Goal: Information Seeking & Learning: Learn about a topic

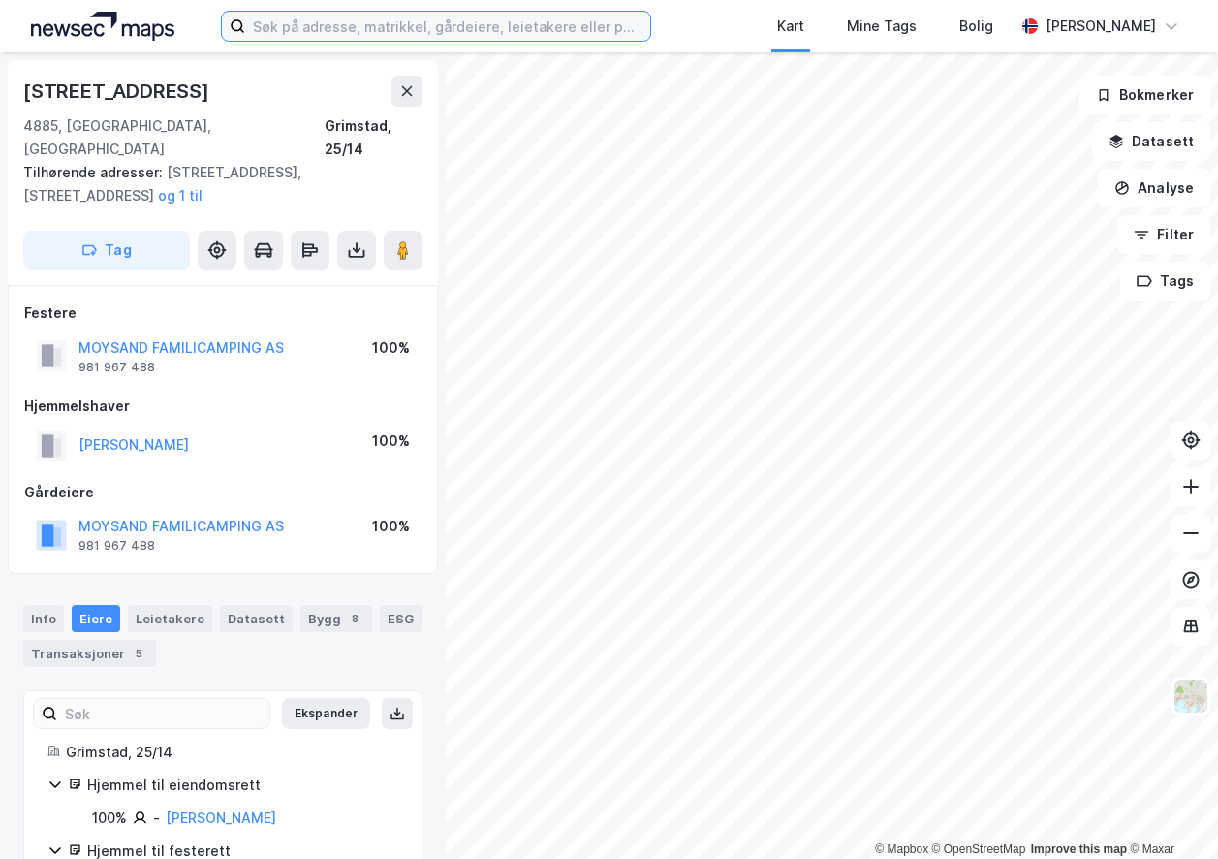
click at [380, 16] on input at bounding box center [447, 26] width 405 height 29
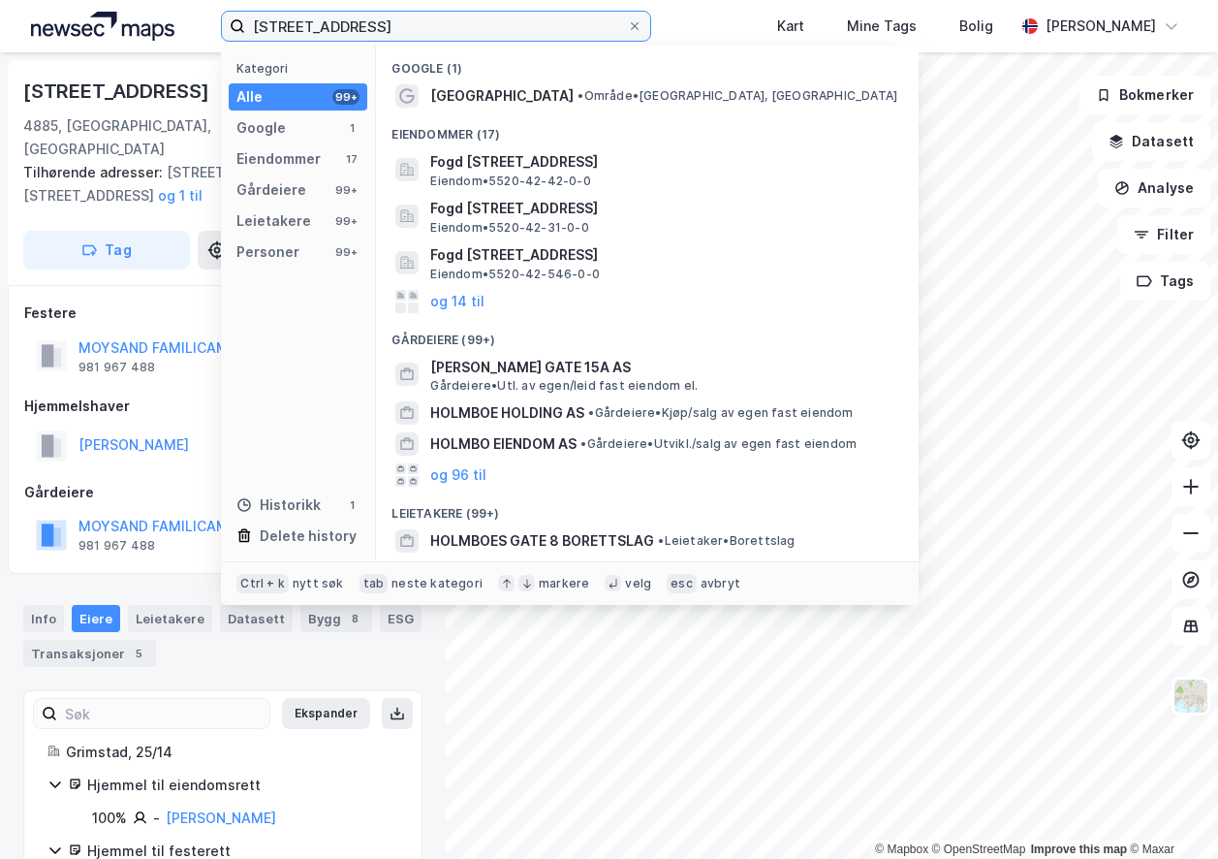
type input "[STREET_ADDRESS]"
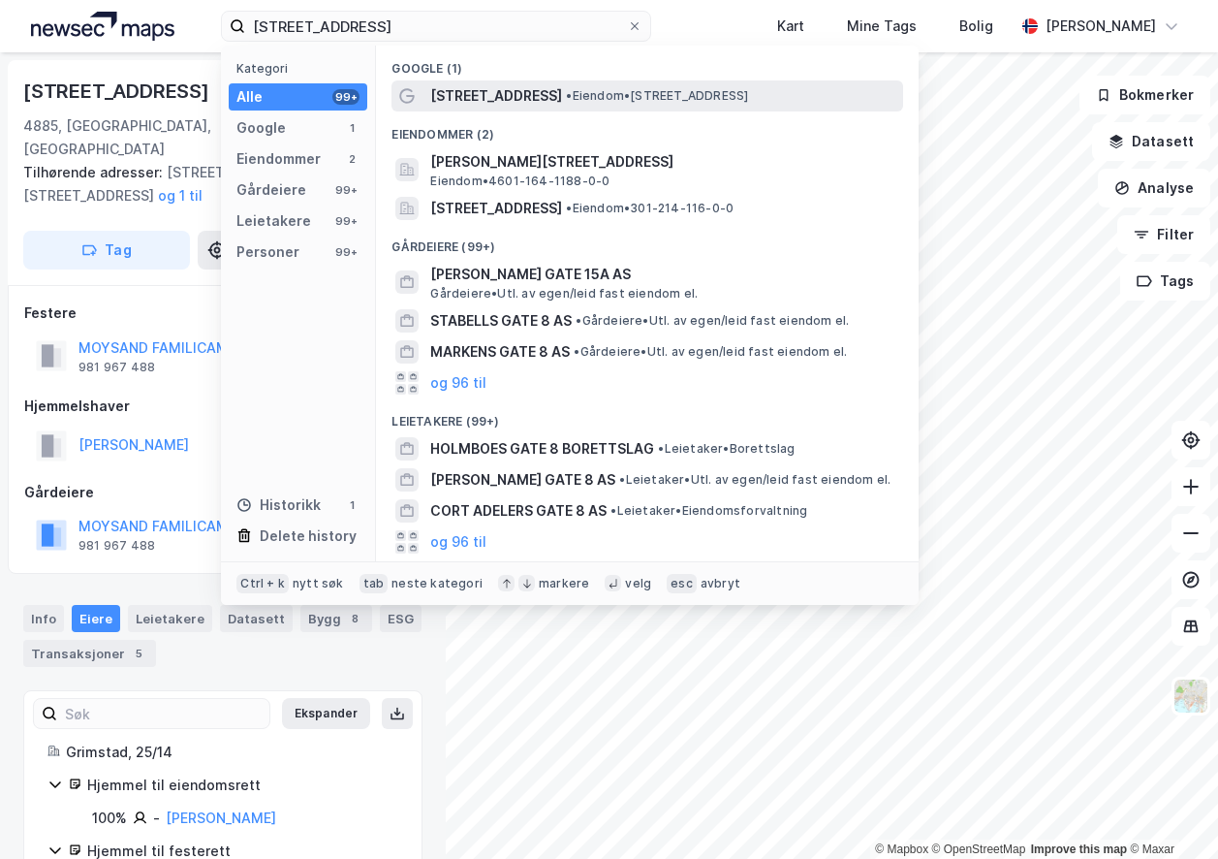
click at [464, 92] on span "[STREET_ADDRESS]" at bounding box center [496, 95] width 132 height 23
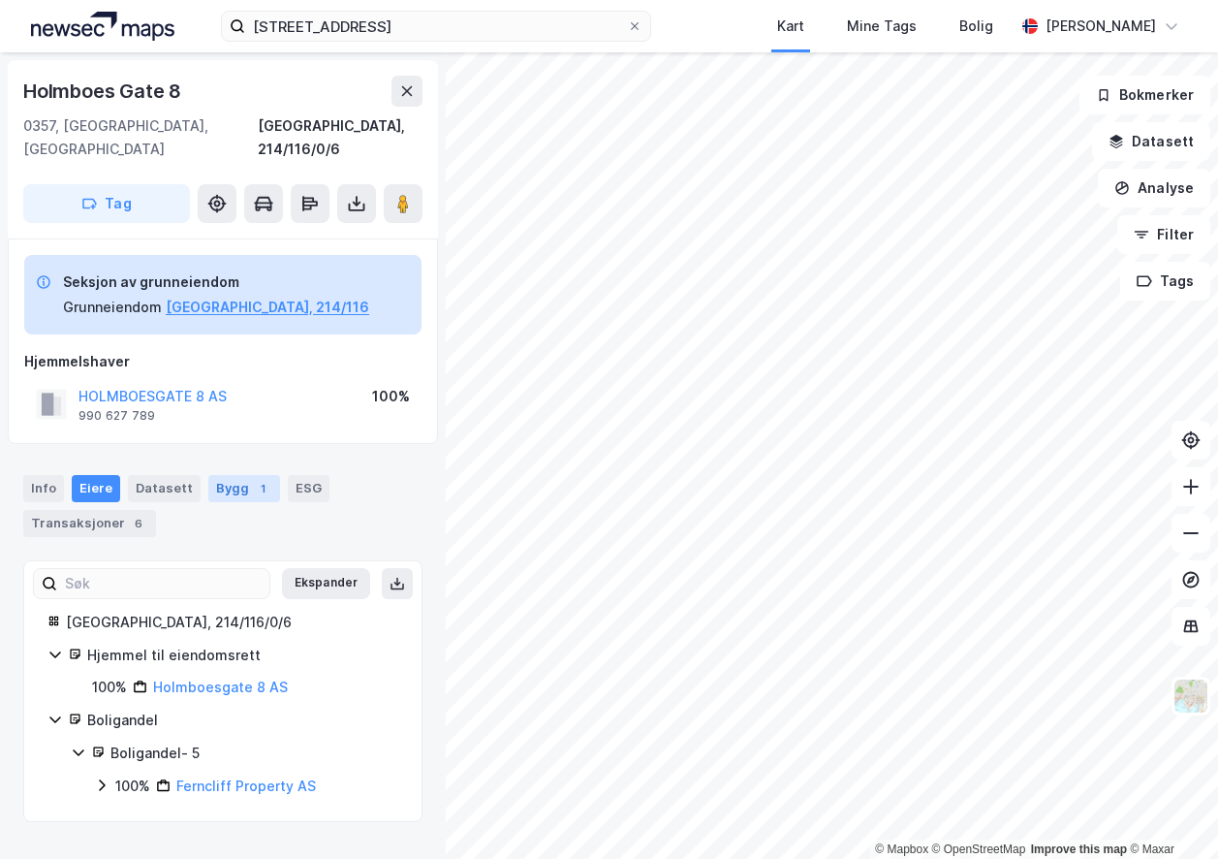
click at [253, 479] on div "1" at bounding box center [262, 488] width 19 height 19
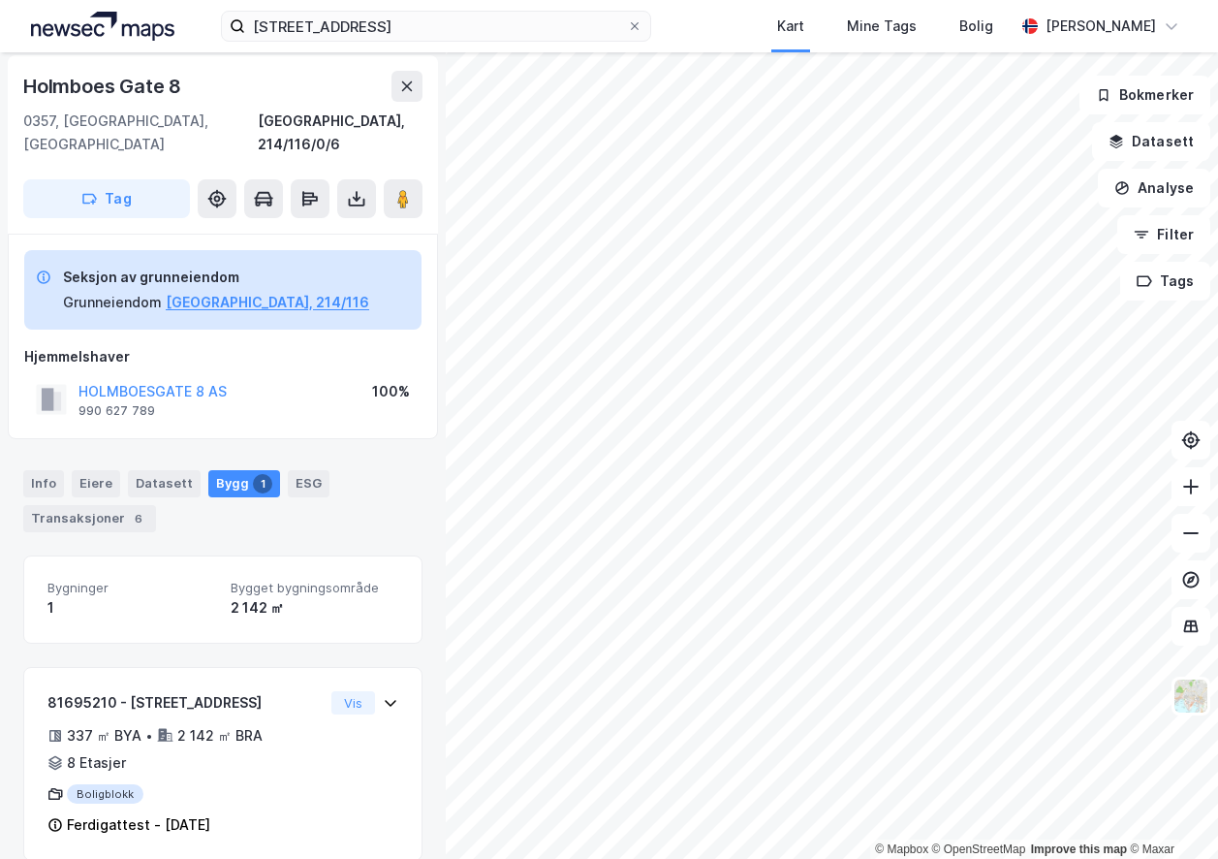
scroll to position [7, 0]
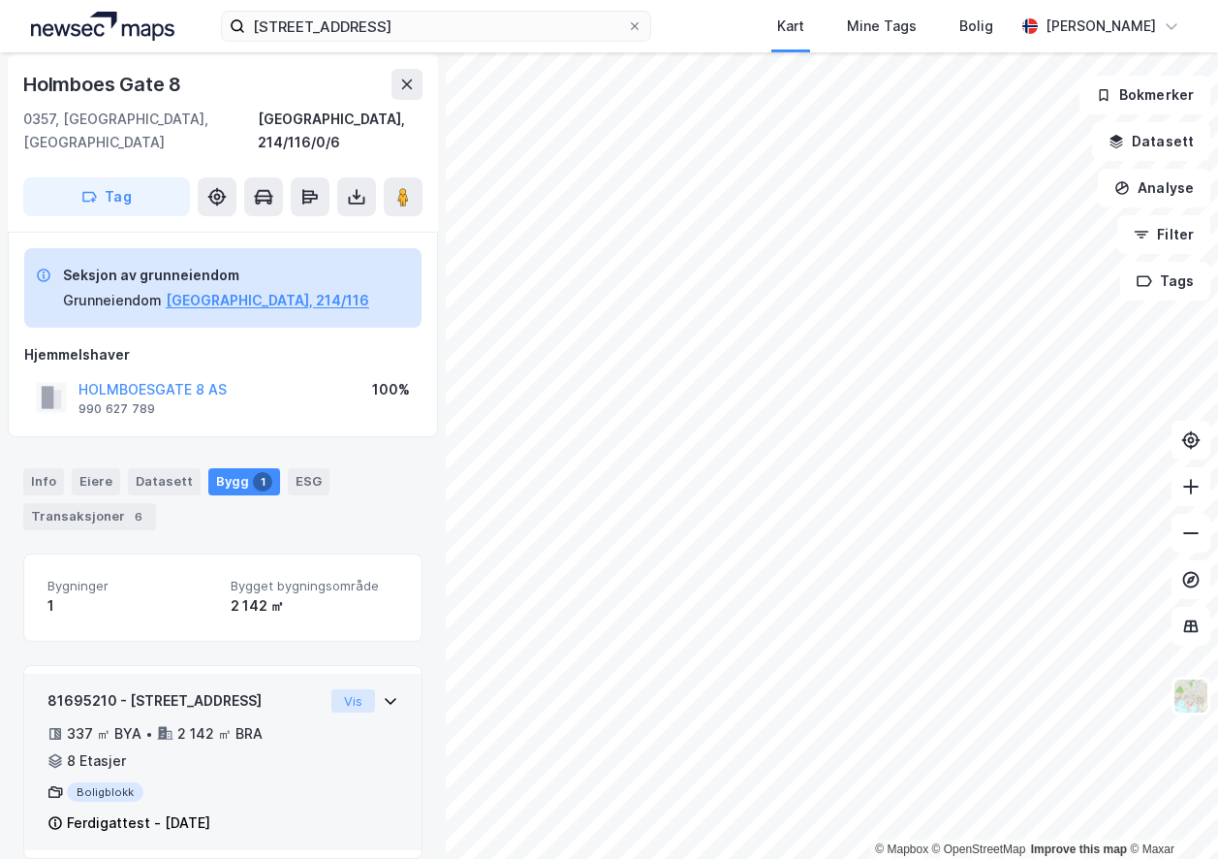
click at [364, 689] on button "Vis" at bounding box center [353, 700] width 44 height 23
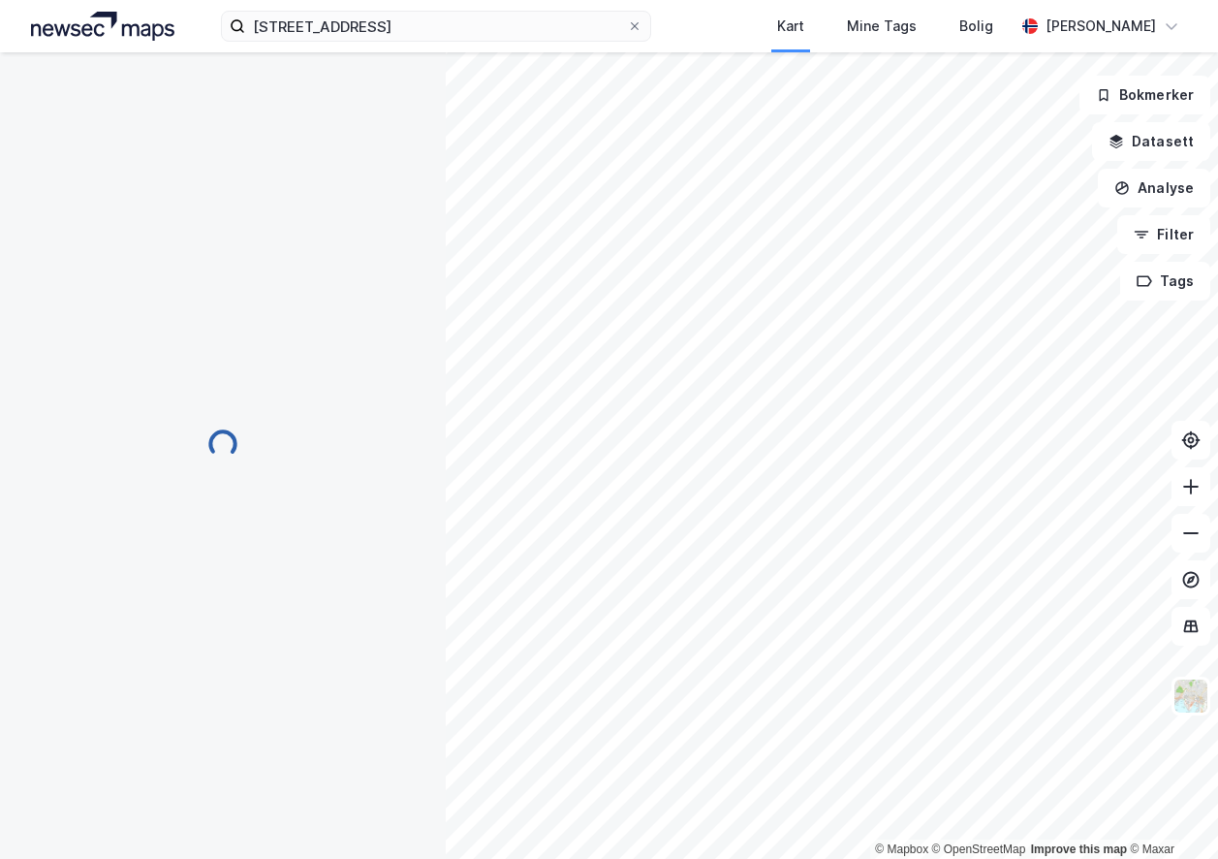
scroll to position [6, 0]
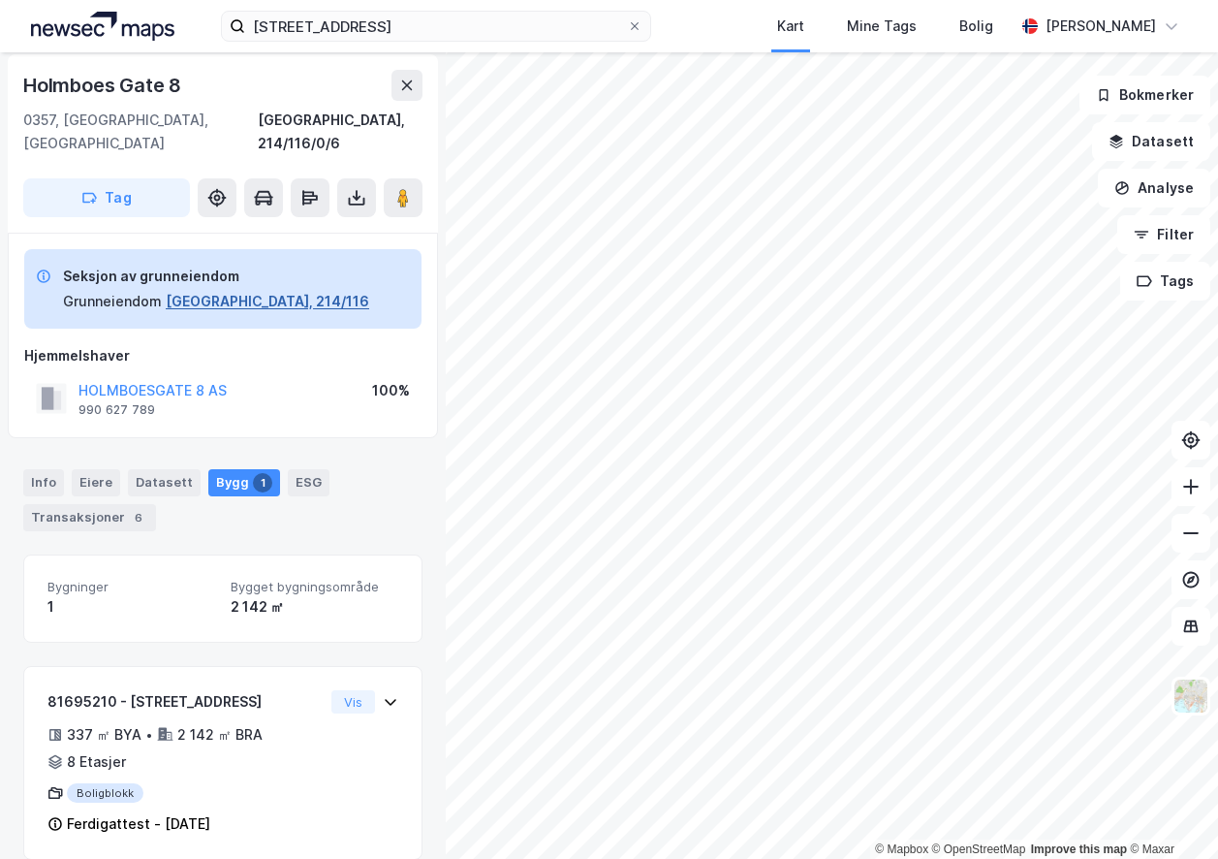
click at [192, 290] on button "[GEOGRAPHIC_DATA], 214/116" at bounding box center [268, 301] width 204 height 23
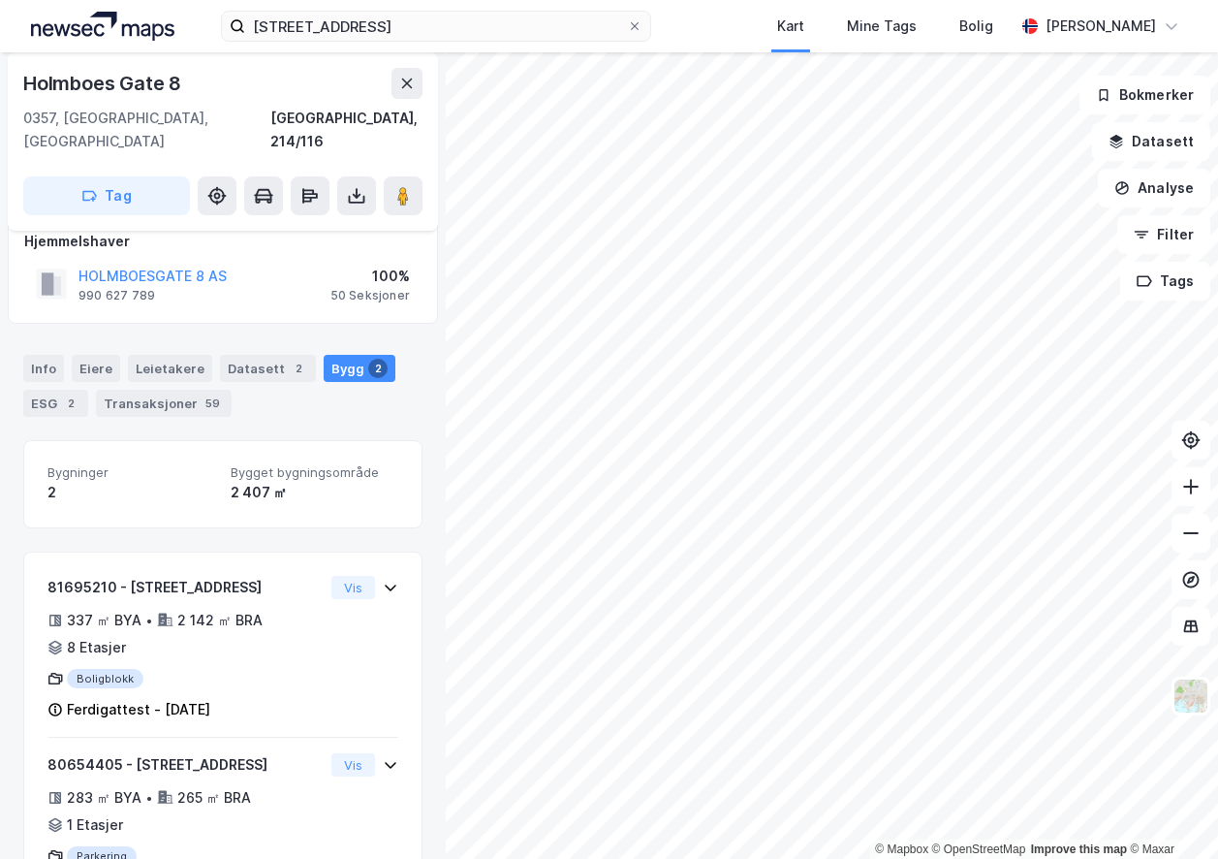
scroll to position [151, 0]
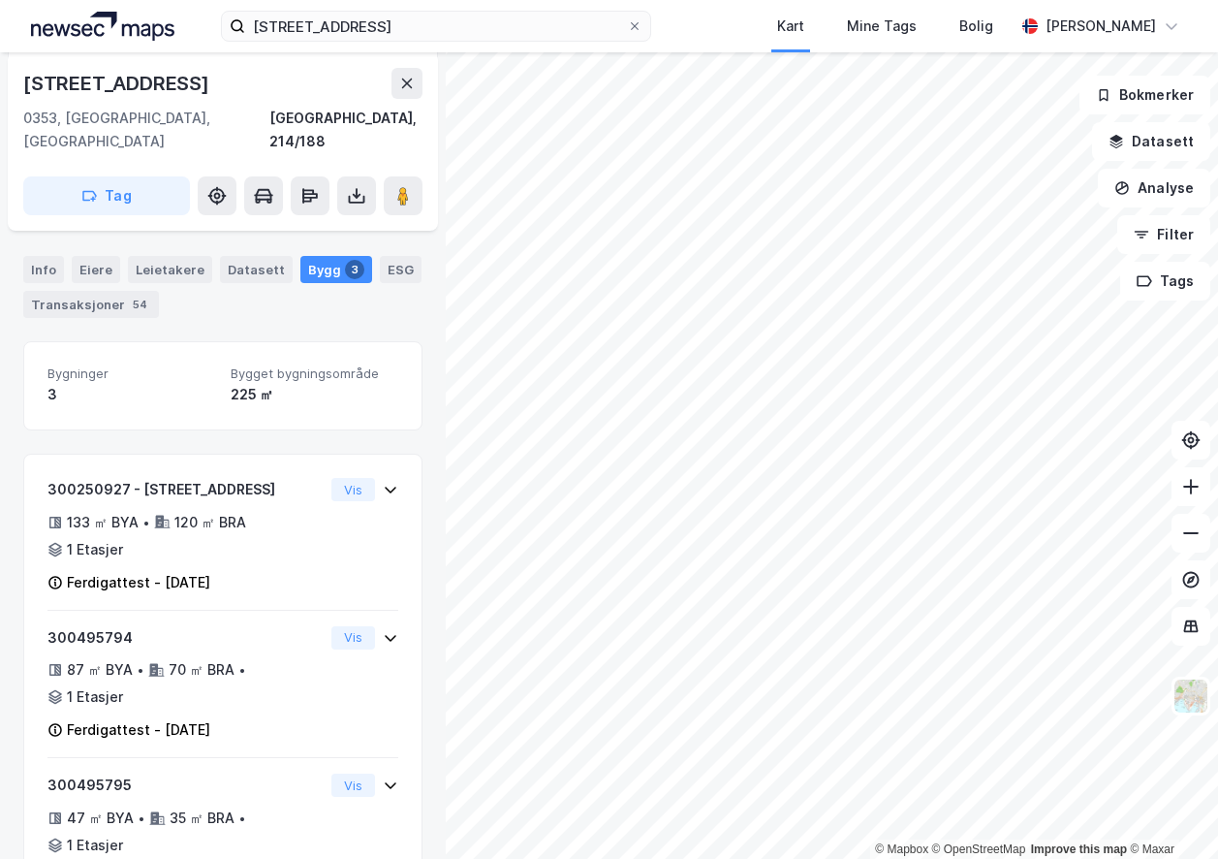
scroll to position [264, 0]
click at [34, 255] on div "Info" at bounding box center [43, 268] width 41 height 27
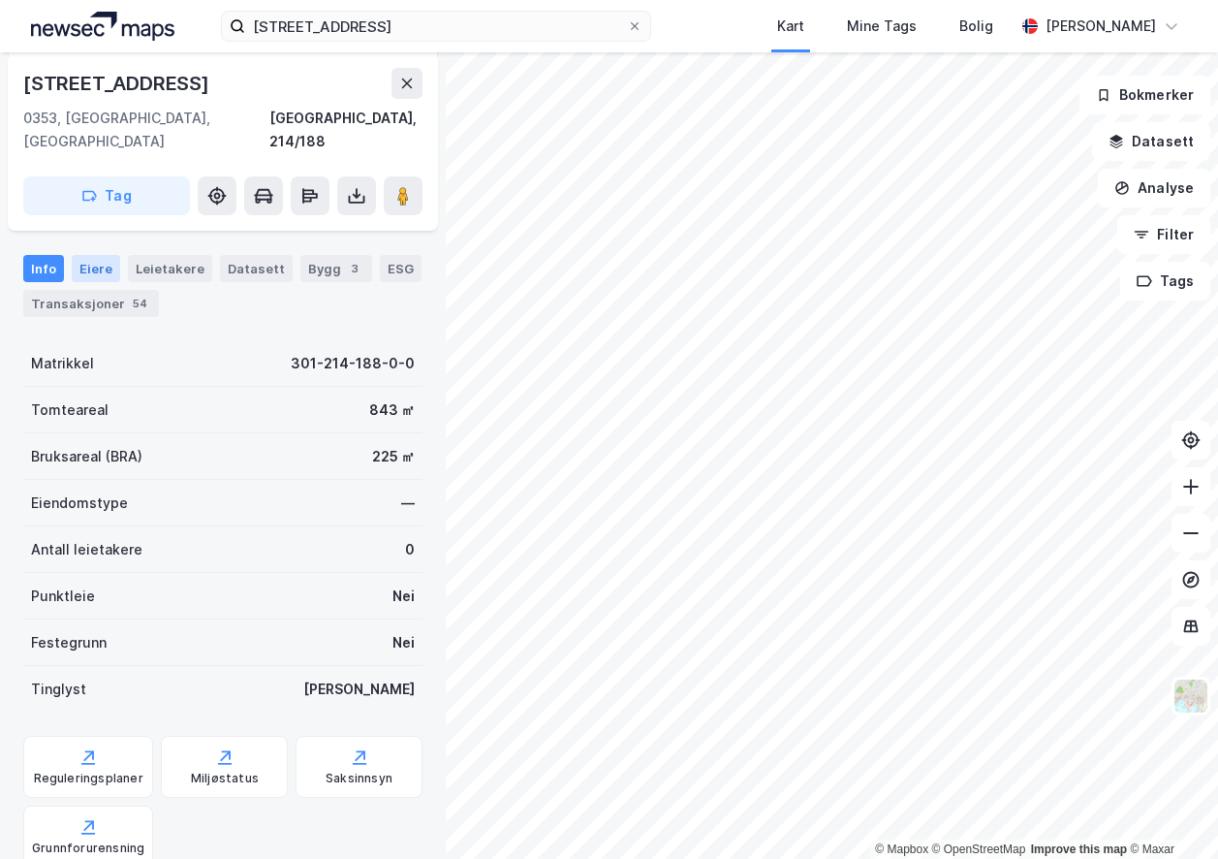
click at [90, 255] on div "Eiere" at bounding box center [96, 268] width 48 height 27
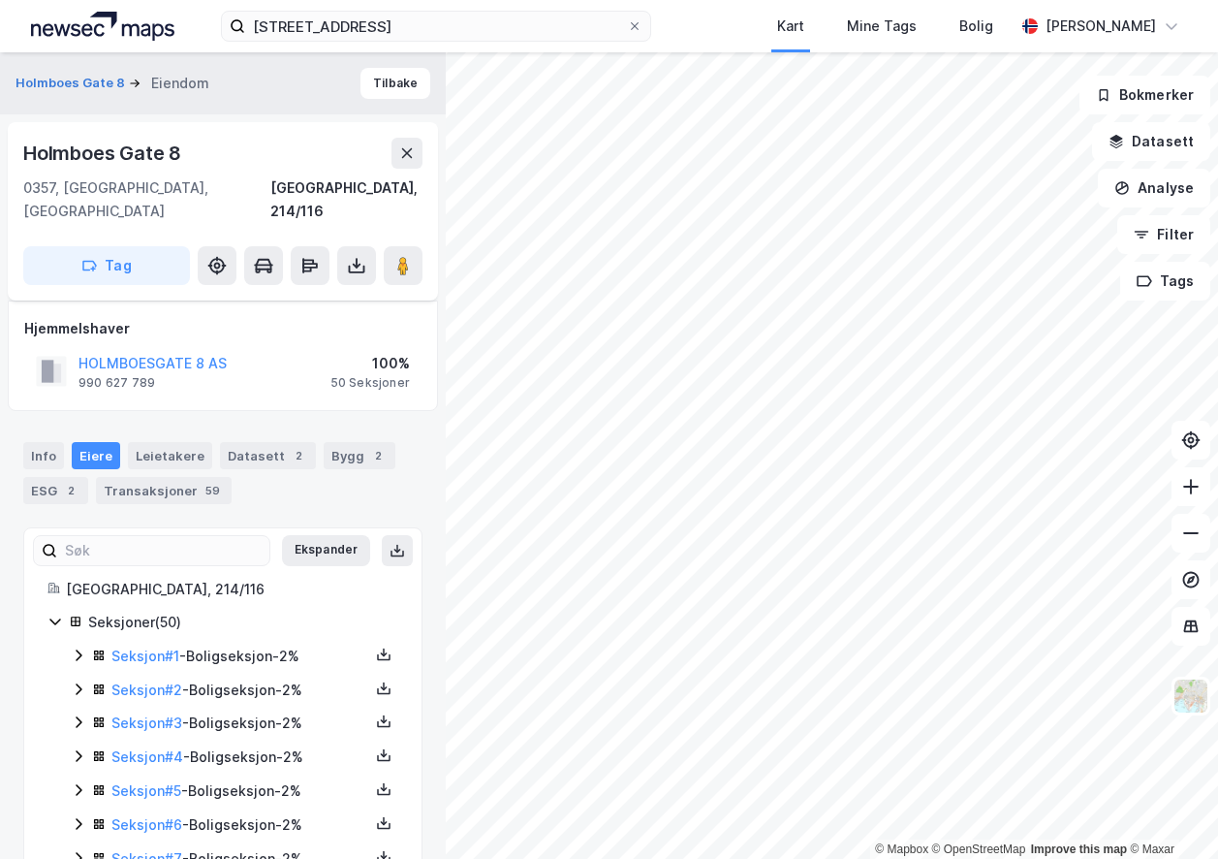
scroll to position [264, 0]
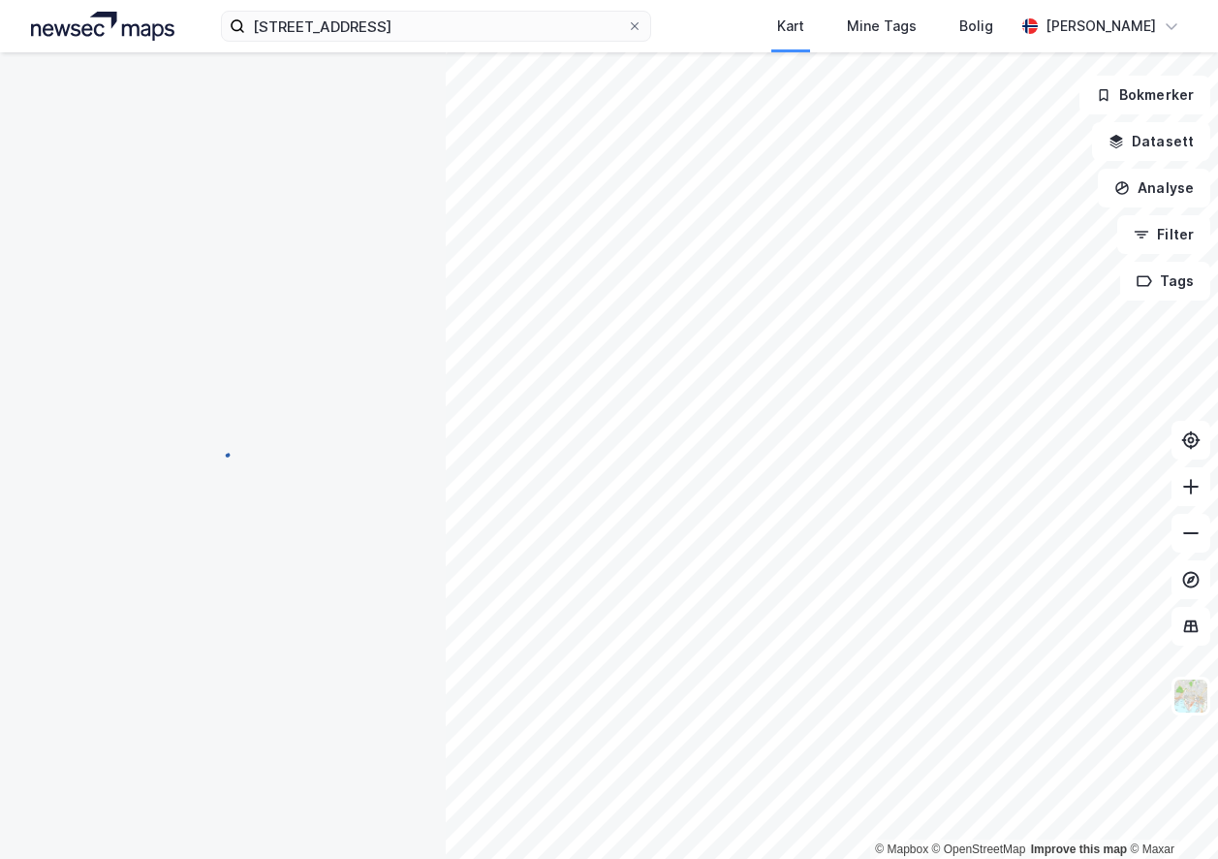
scroll to position [4, 0]
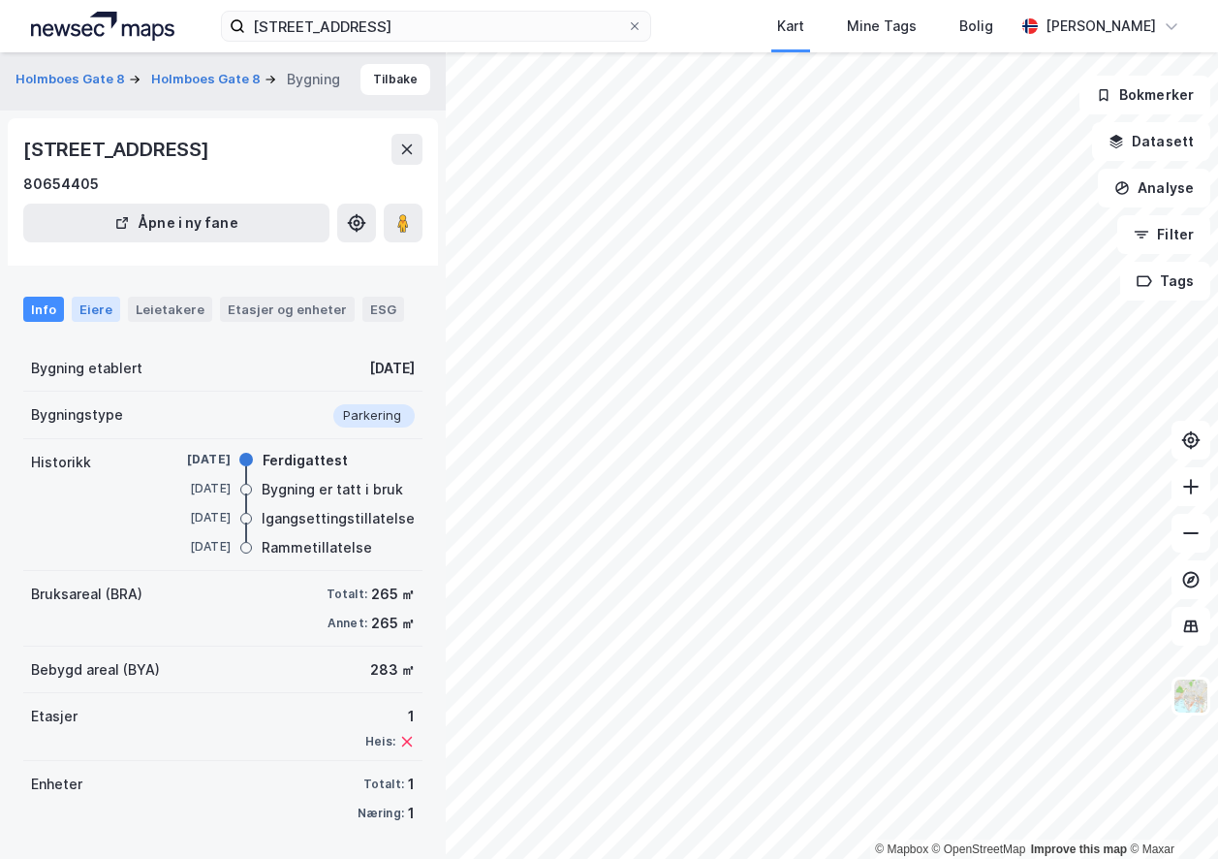
click at [90, 304] on div "Eiere" at bounding box center [96, 309] width 48 height 25
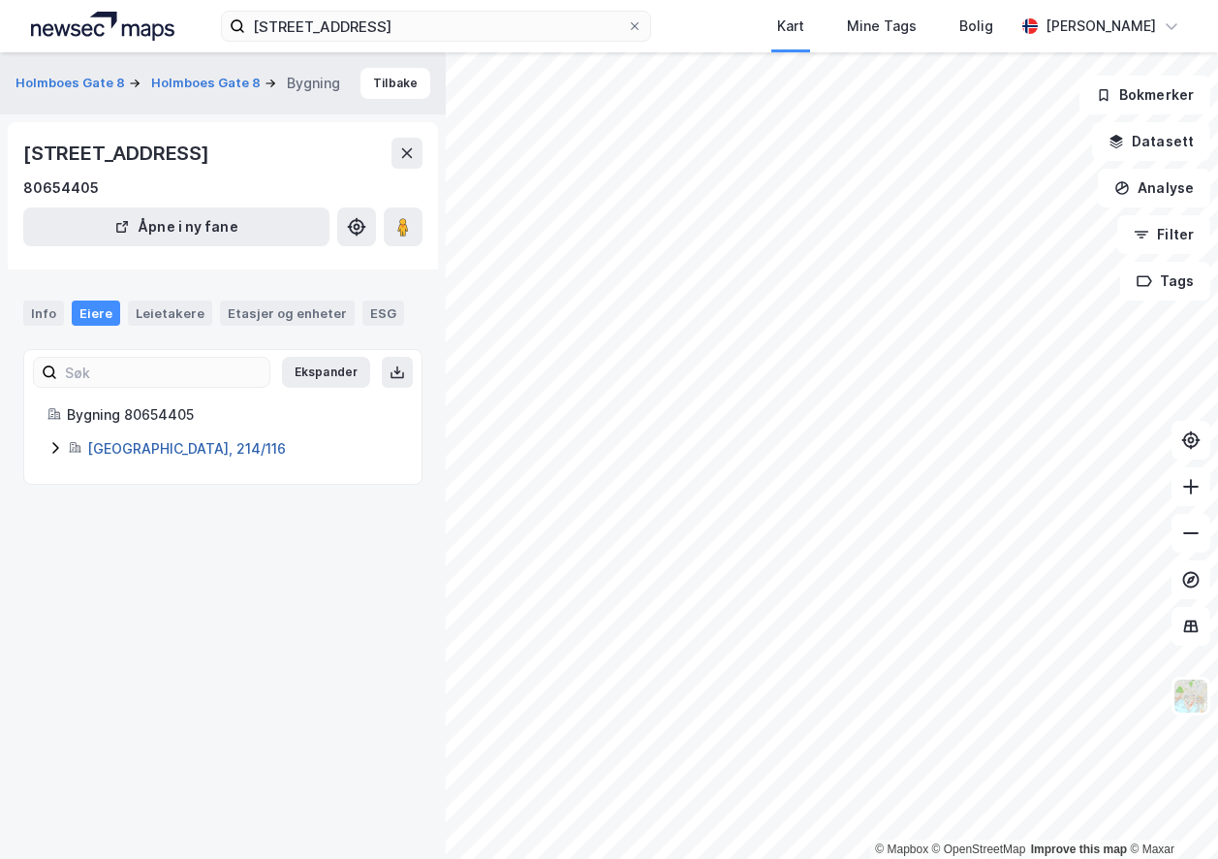
click at [118, 448] on link "[GEOGRAPHIC_DATA], 214/116" at bounding box center [186, 448] width 199 height 16
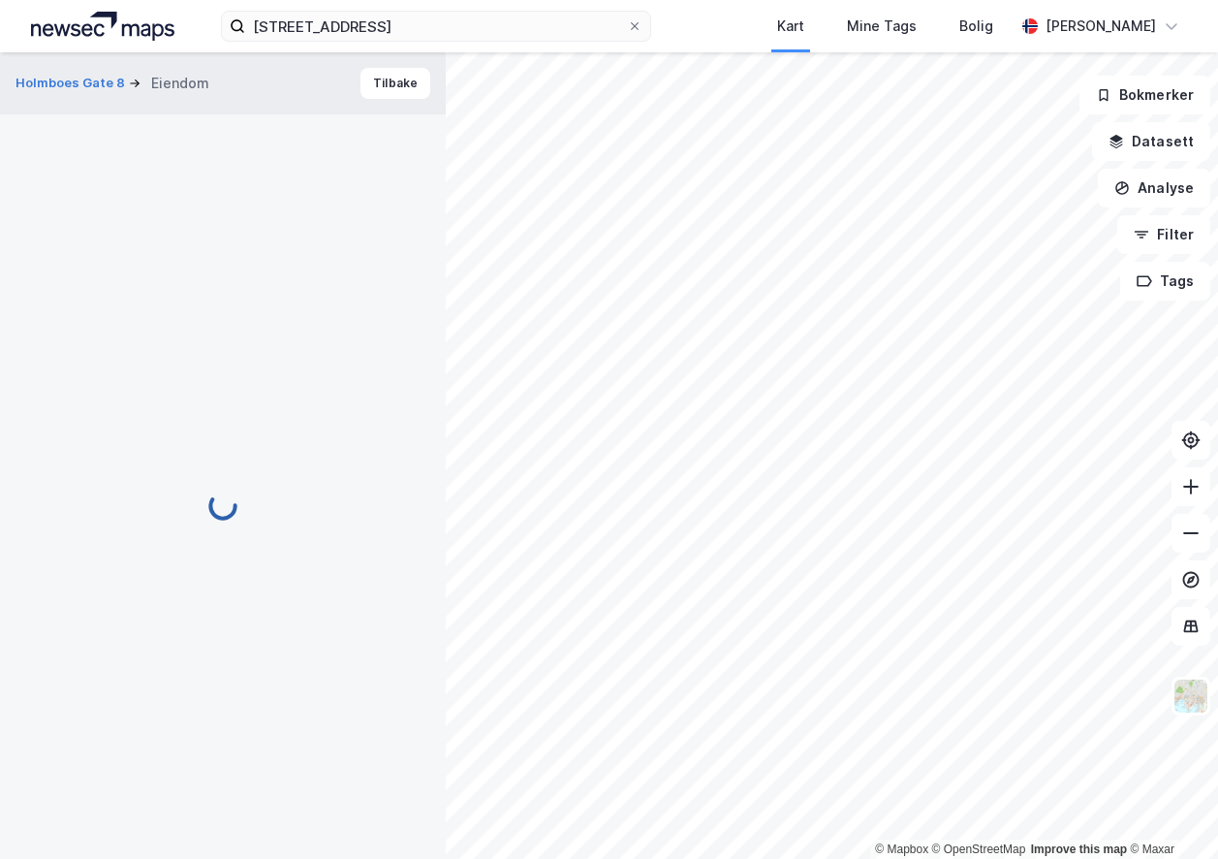
scroll to position [4, 0]
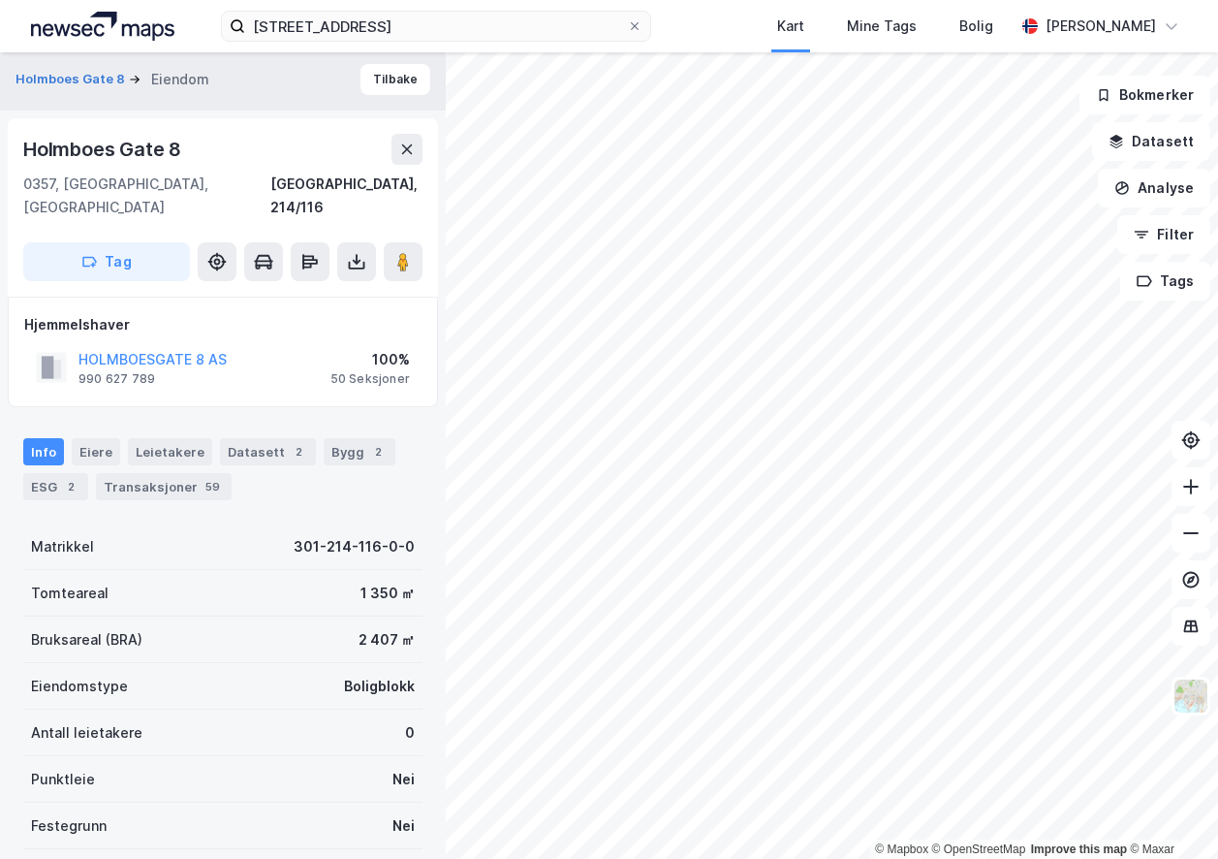
click at [117, 438] on div "Info [PERSON_NAME] Datasett 2 Bygg 2 ESG 2 Transaksjoner 59" at bounding box center [222, 469] width 399 height 62
click at [111, 438] on div "Eiere" at bounding box center [96, 451] width 48 height 27
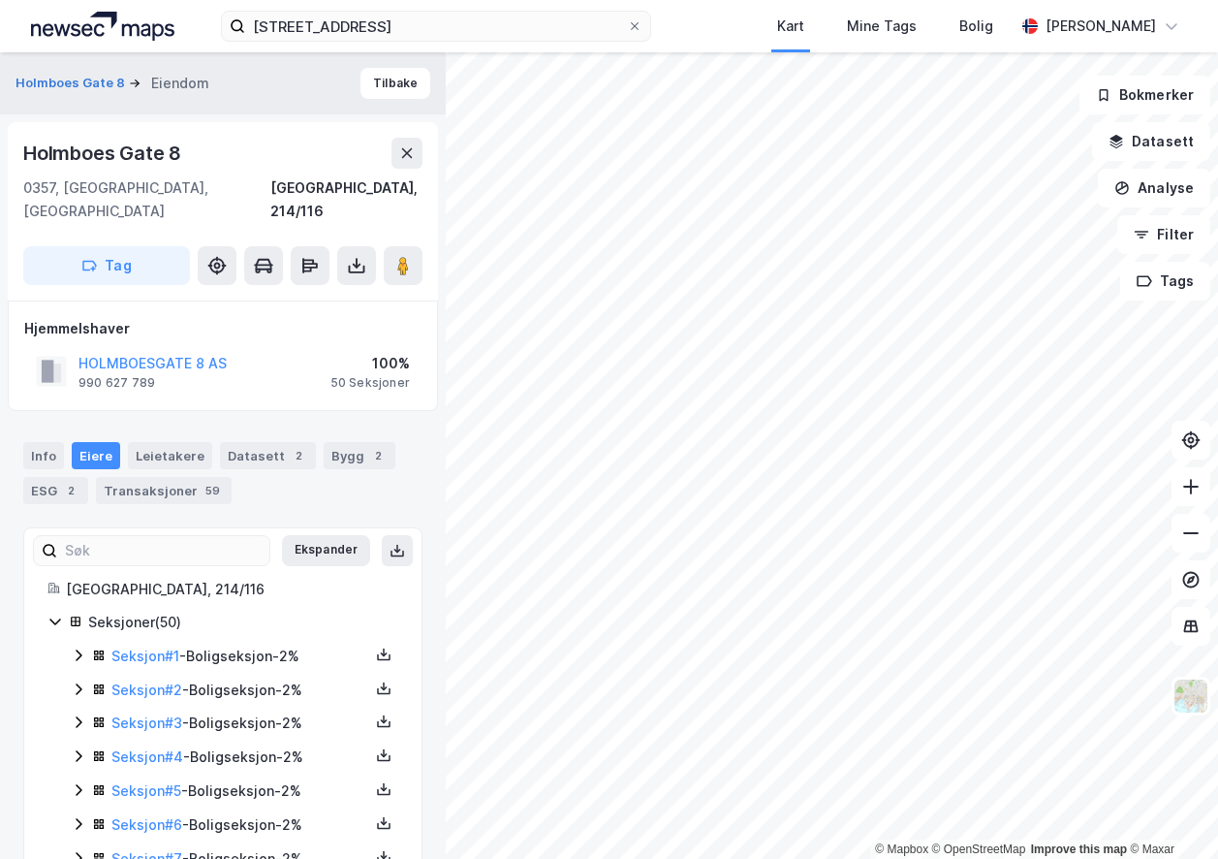
scroll to position [4, 0]
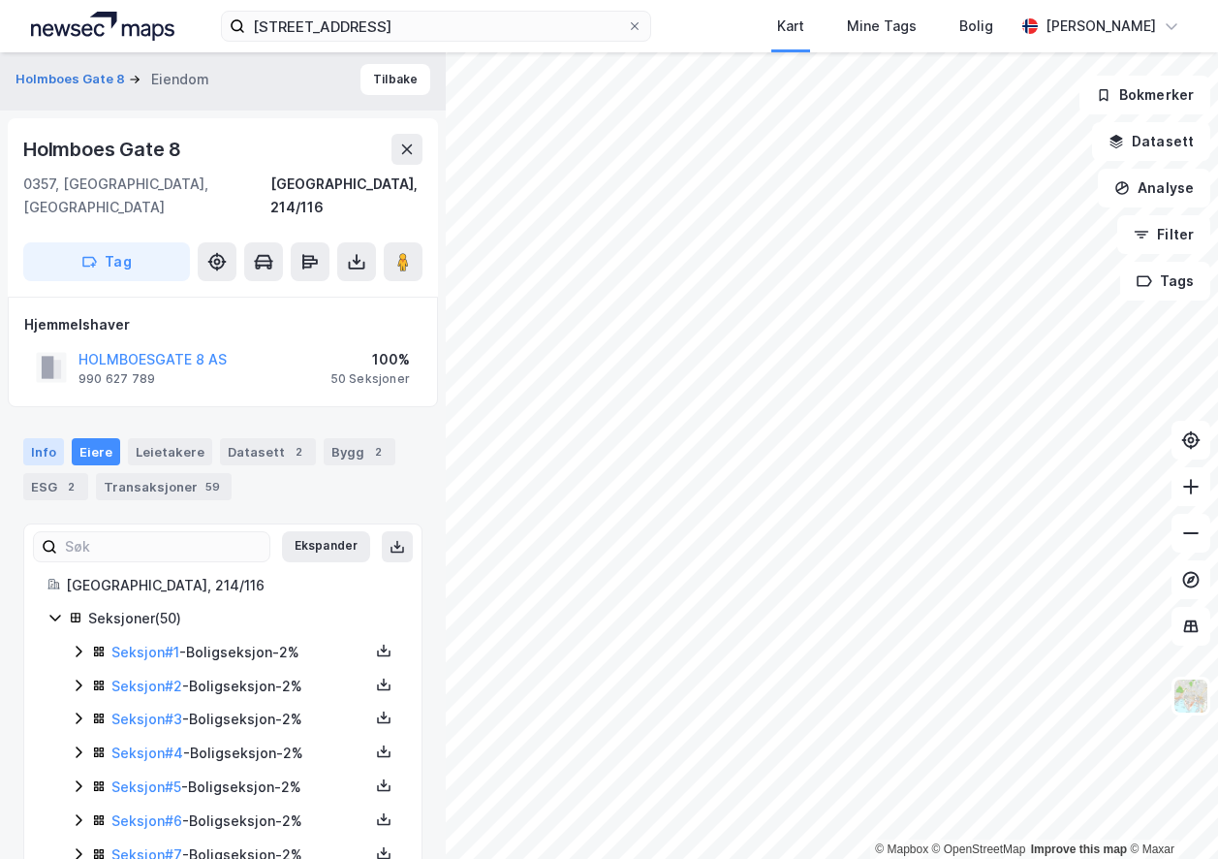
click at [37, 438] on div "Info" at bounding box center [43, 451] width 41 height 27
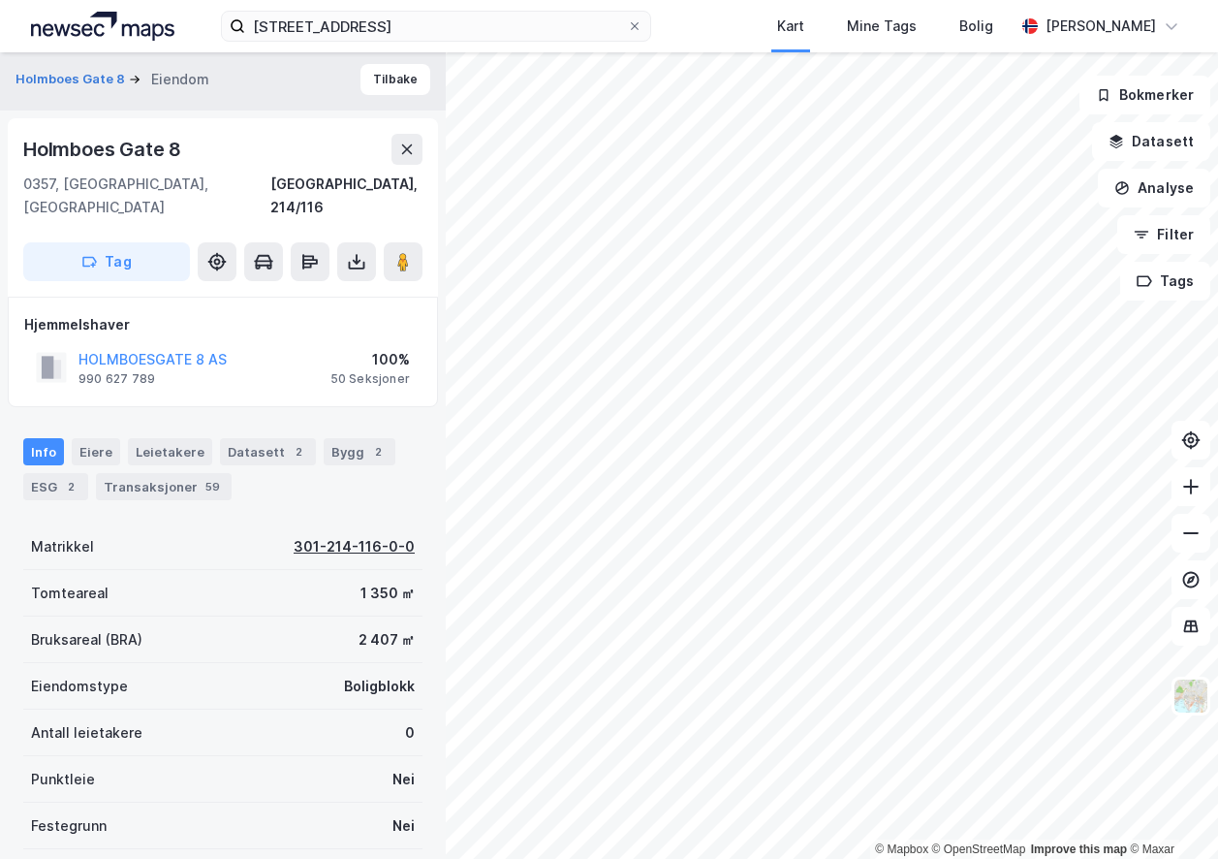
click at [371, 535] on div "301-214-116-0-0" at bounding box center [354, 546] width 121 height 23
click at [370, 535] on div "301-214-116-0-0" at bounding box center [354, 546] width 121 height 23
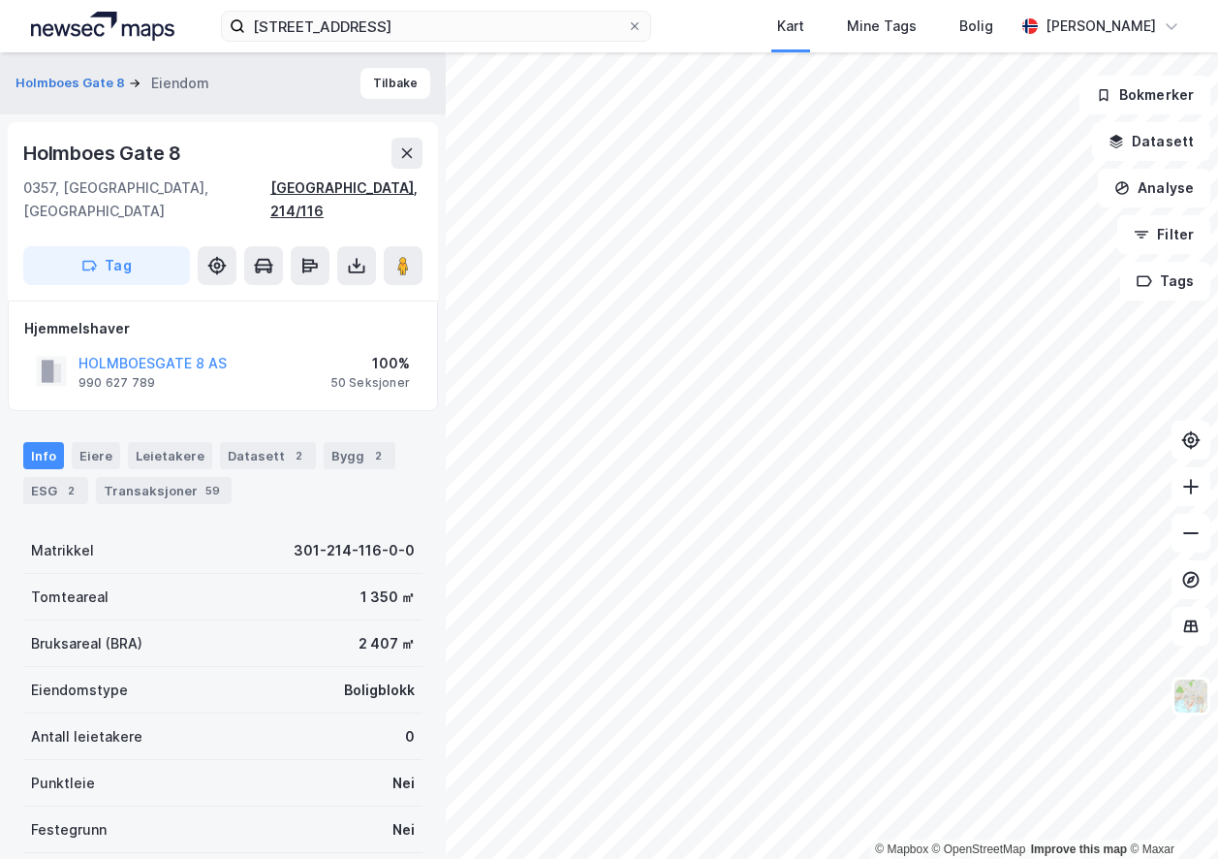
click at [363, 191] on div "[GEOGRAPHIC_DATA], 214/116" at bounding box center [346, 199] width 152 height 47
